Goal: Task Accomplishment & Management: Manage account settings

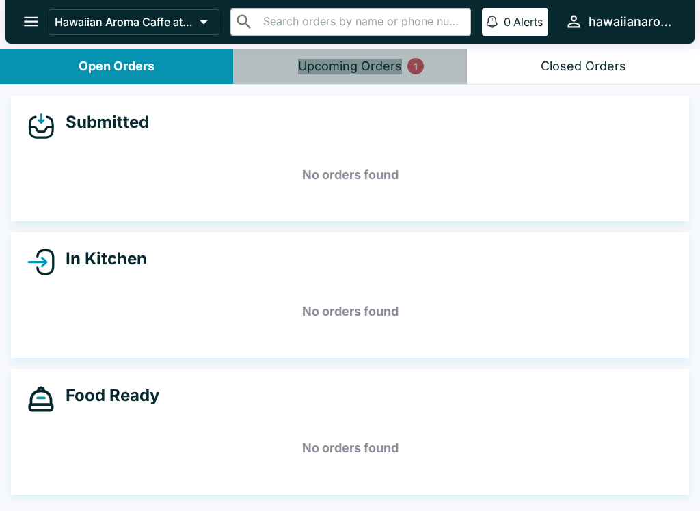
click at [377, 61] on div "Upcoming Orders 1" at bounding box center [350, 67] width 104 height 16
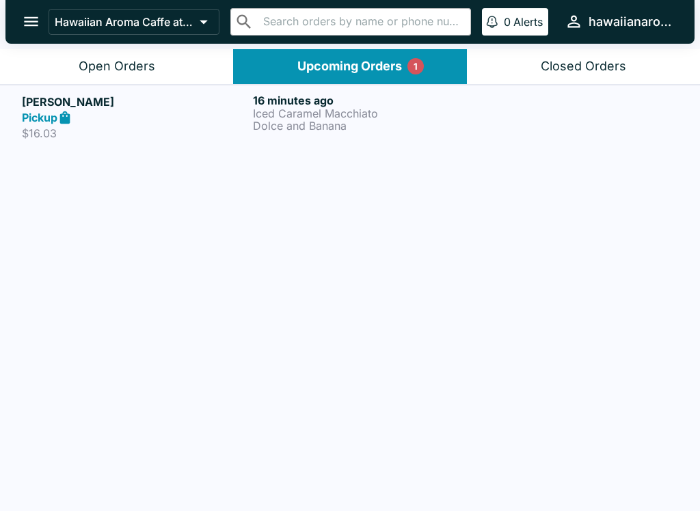
click at [158, 55] on button "Open Orders" at bounding box center [116, 66] width 233 height 35
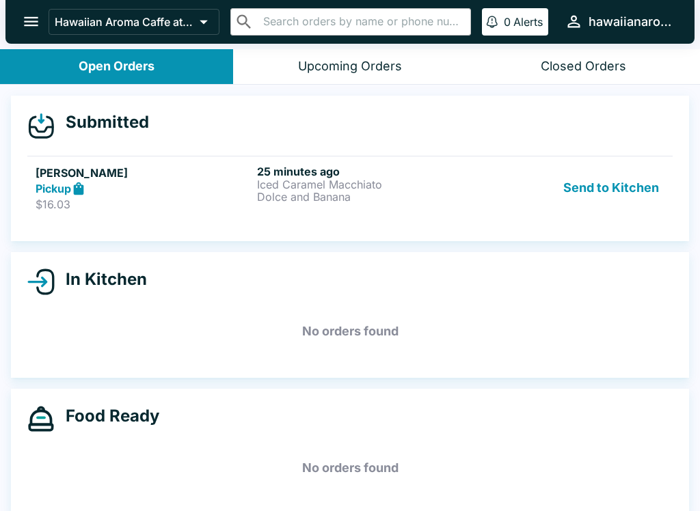
click at [617, 190] on button "Send to Kitchen" at bounding box center [610, 188] width 107 height 47
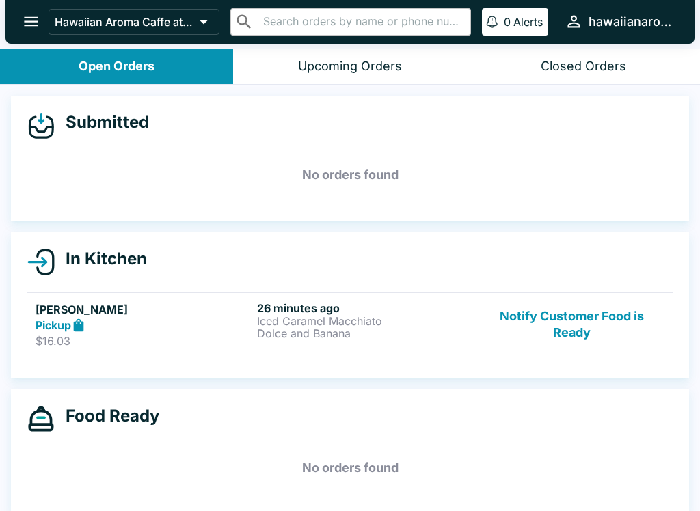
click at [284, 310] on h6 "26 minutes ago" at bounding box center [365, 308] width 216 height 14
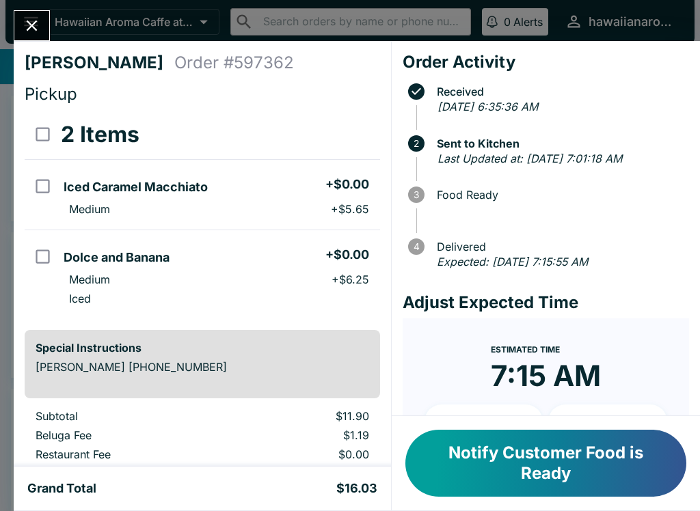
click at [529, 472] on button "Notify Customer Food is Ready" at bounding box center [545, 463] width 281 height 67
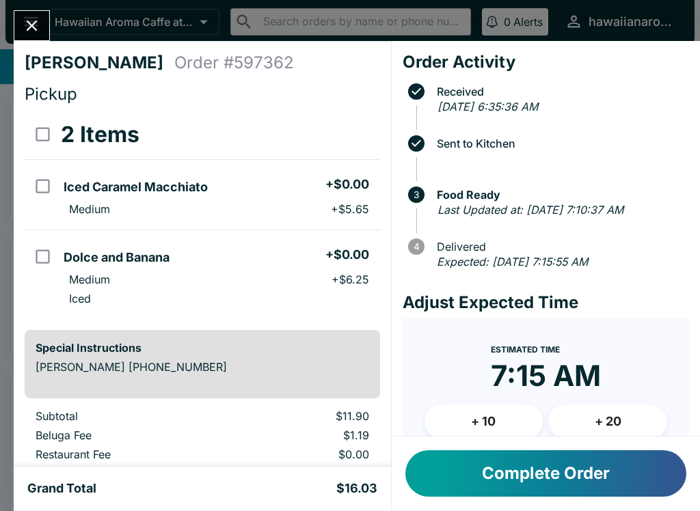
click at [522, 494] on button "Complete Order" at bounding box center [545, 473] width 281 height 46
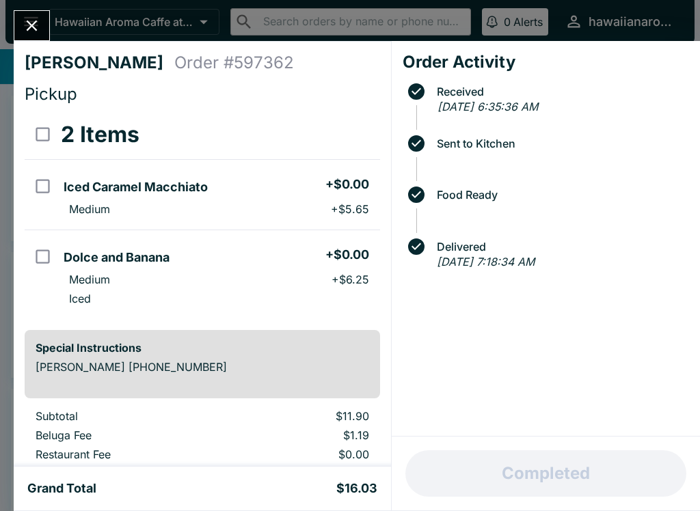
click at [33, 20] on icon "Close" at bounding box center [32, 25] width 18 height 18
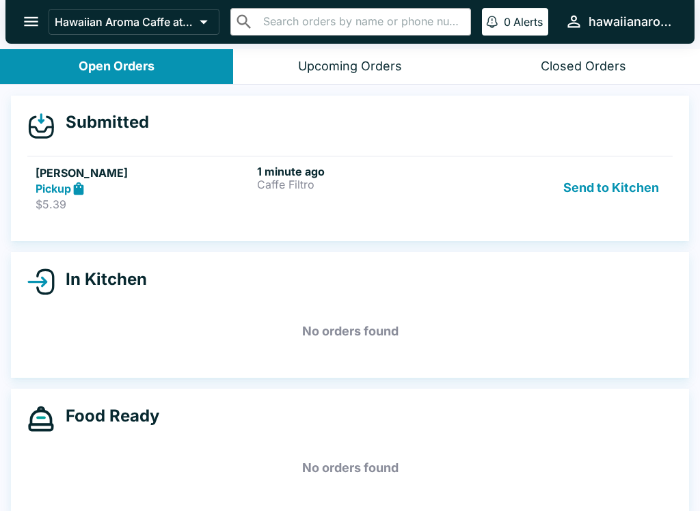
click at [617, 200] on button "Send to Kitchen" at bounding box center [610, 188] width 107 height 47
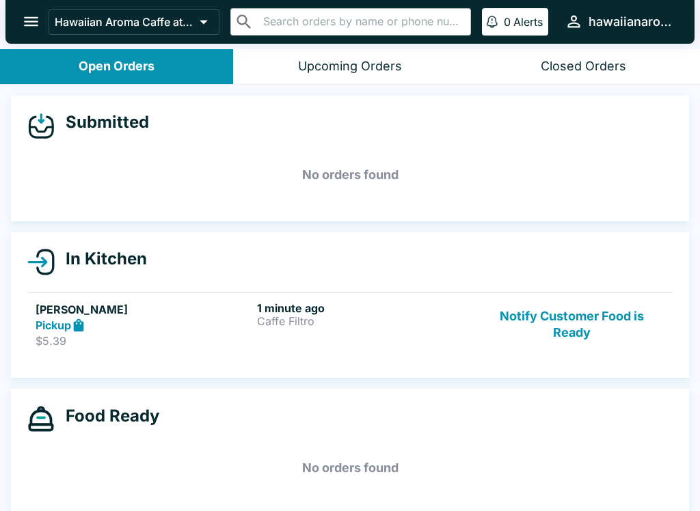
click at [344, 348] on link "[PERSON_NAME] Pickup $5.39 1 minute ago Caffe Filtro Notify Customer Food is Re…" at bounding box center [349, 324] width 645 height 64
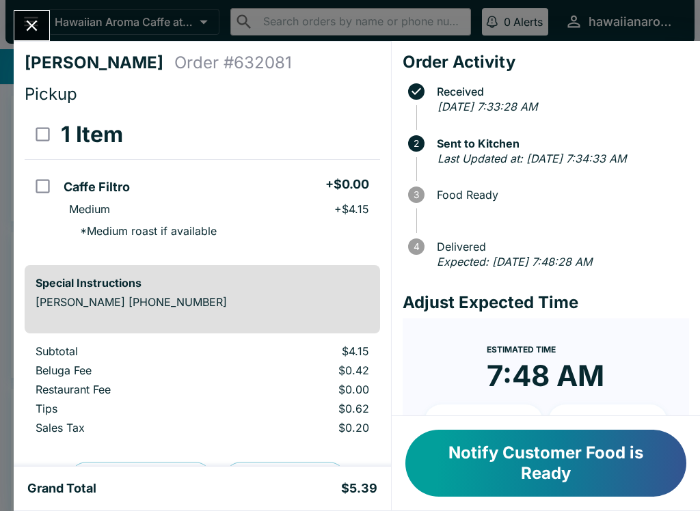
click at [540, 473] on button "Notify Customer Food is Ready" at bounding box center [545, 463] width 281 height 67
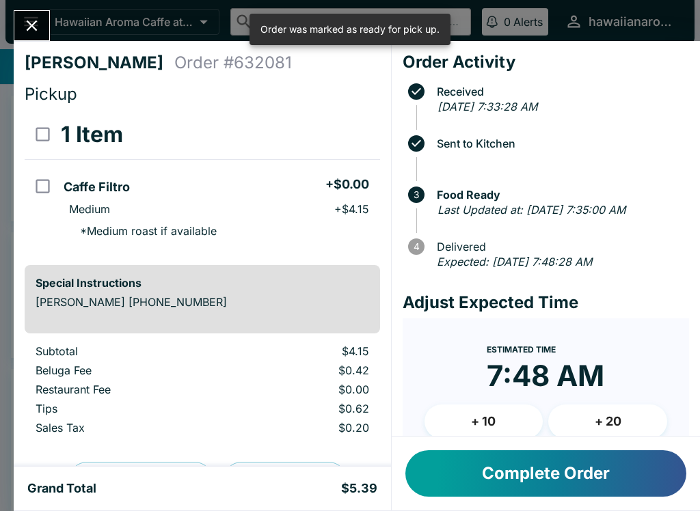
click at [33, 8] on div "[PERSON_NAME] Order # 632081 Pickup 1 Item Caffe Filtro + $0.00 Medium + $4.15 …" at bounding box center [350, 255] width 700 height 511
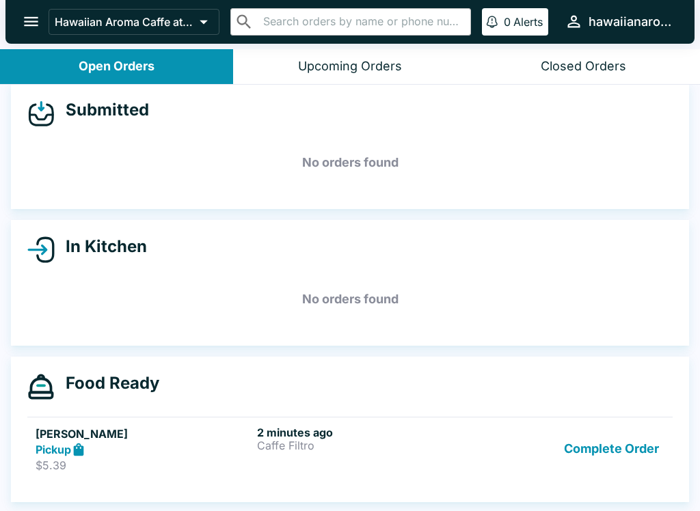
scroll to position [12, 0]
click at [614, 450] on button "Complete Order" at bounding box center [611, 449] width 106 height 47
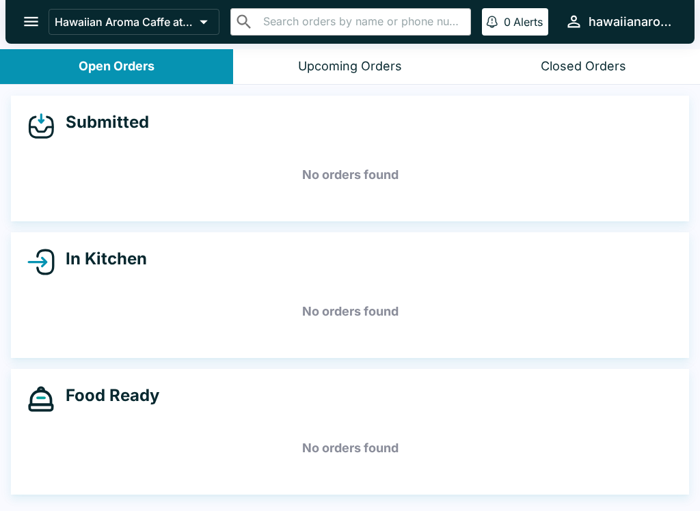
scroll to position [0, 0]
